Goal: Browse casually: Explore the website without a specific task or goal

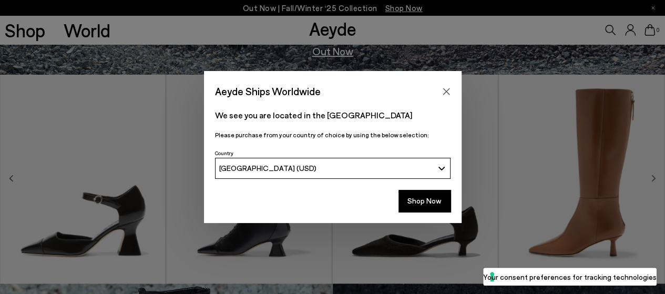
scroll to position [315, 0]
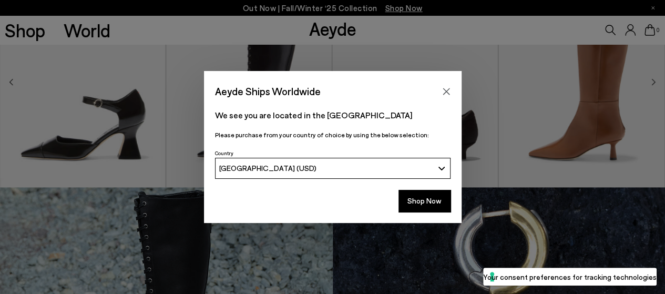
click at [454, 85] on div "Aeyde Ships Worldwide" at bounding box center [332, 85] width 257 height 29
click at [443, 90] on icon "Close" at bounding box center [446, 91] width 8 height 8
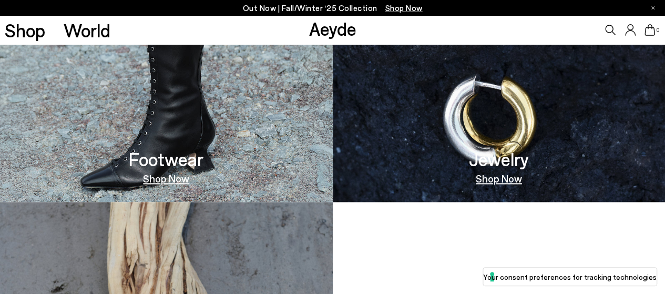
scroll to position [572, 0]
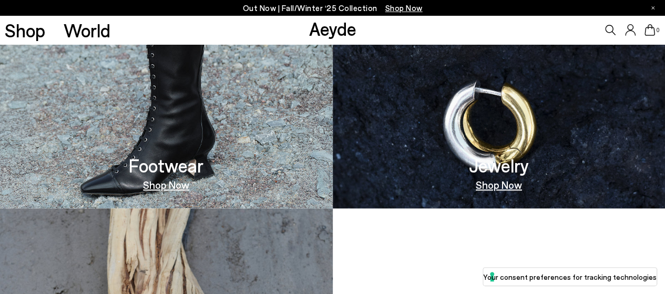
click at [171, 187] on link "Shop Now" at bounding box center [166, 184] width 46 height 11
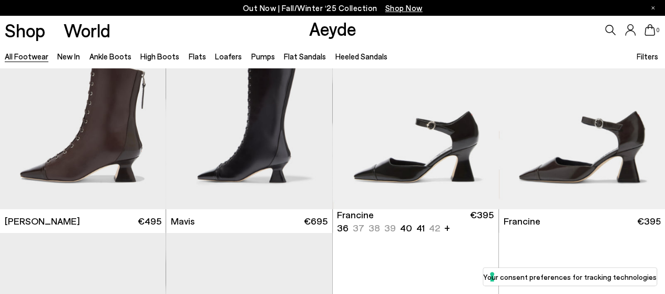
scroll to position [1461, 0]
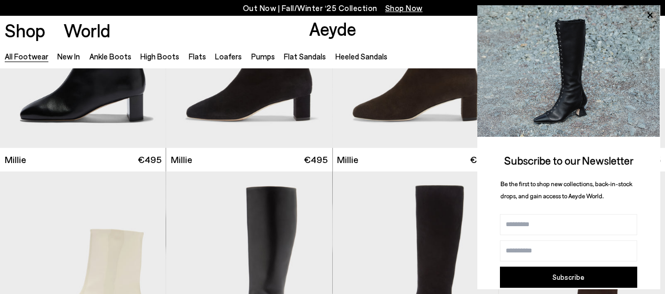
scroll to position [4193, 0]
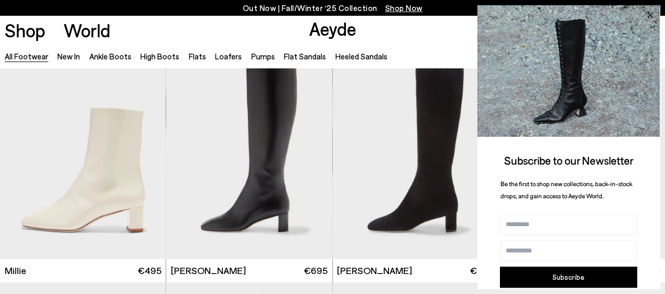
click at [650, 13] on icon at bounding box center [650, 15] width 14 height 14
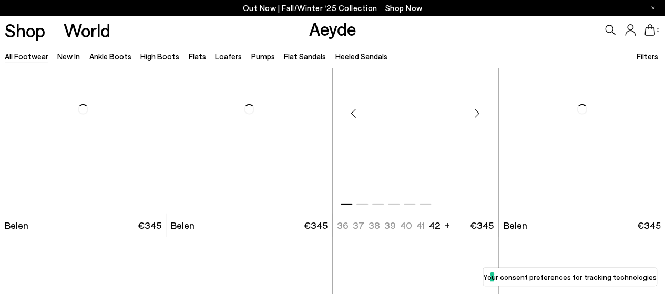
scroll to position [7503, 0]
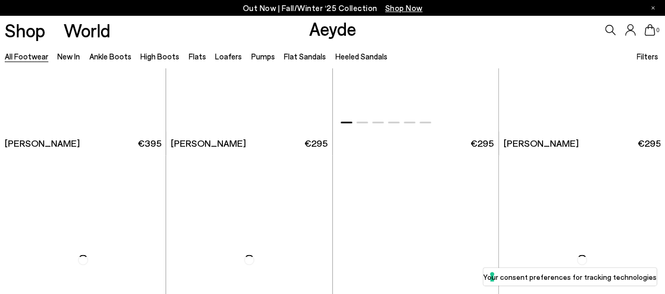
scroll to position [8868, 0]
